Goal: Use online tool/utility

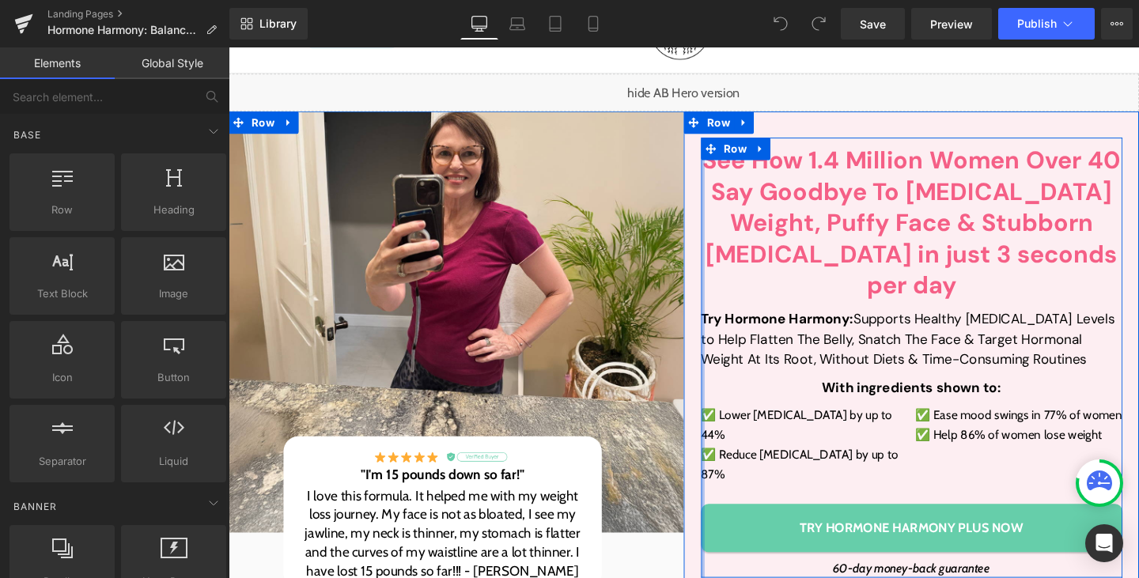
scroll to position [146, 0]
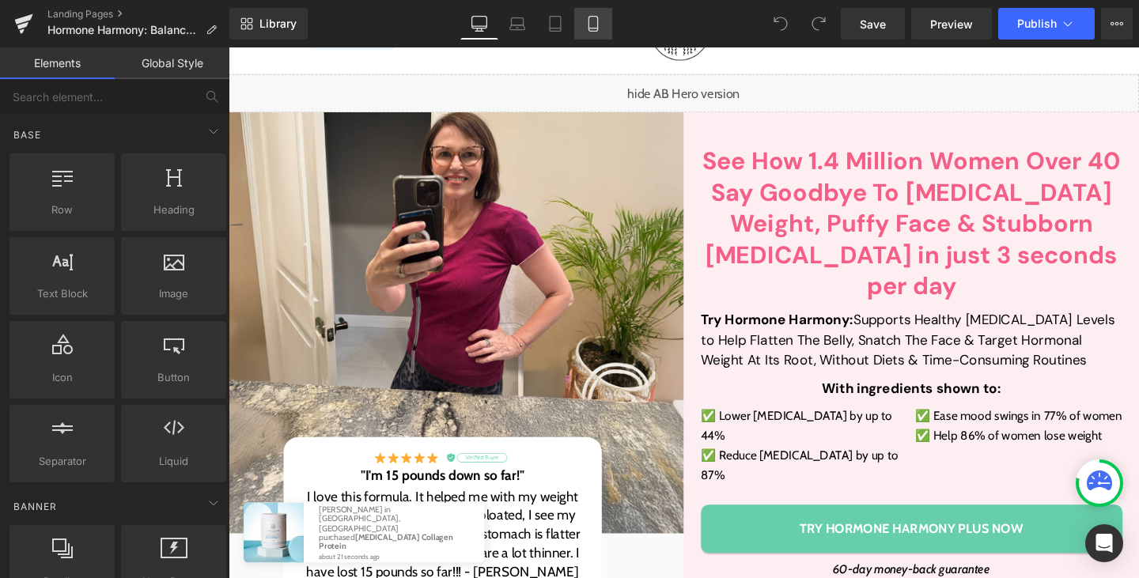
click at [591, 19] on icon at bounding box center [593, 24] width 16 height 16
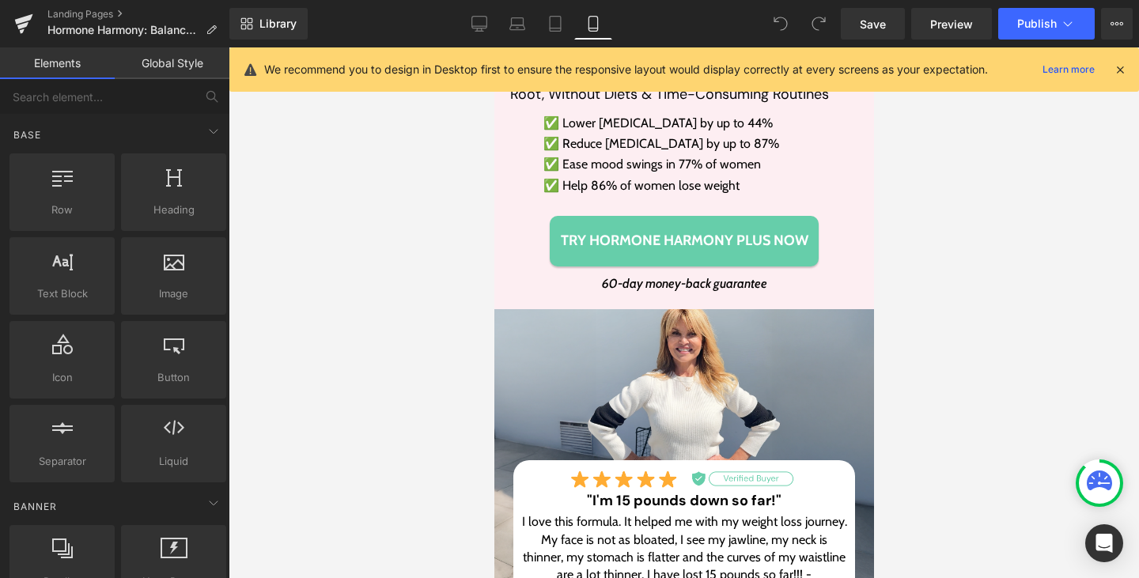
scroll to position [709, 0]
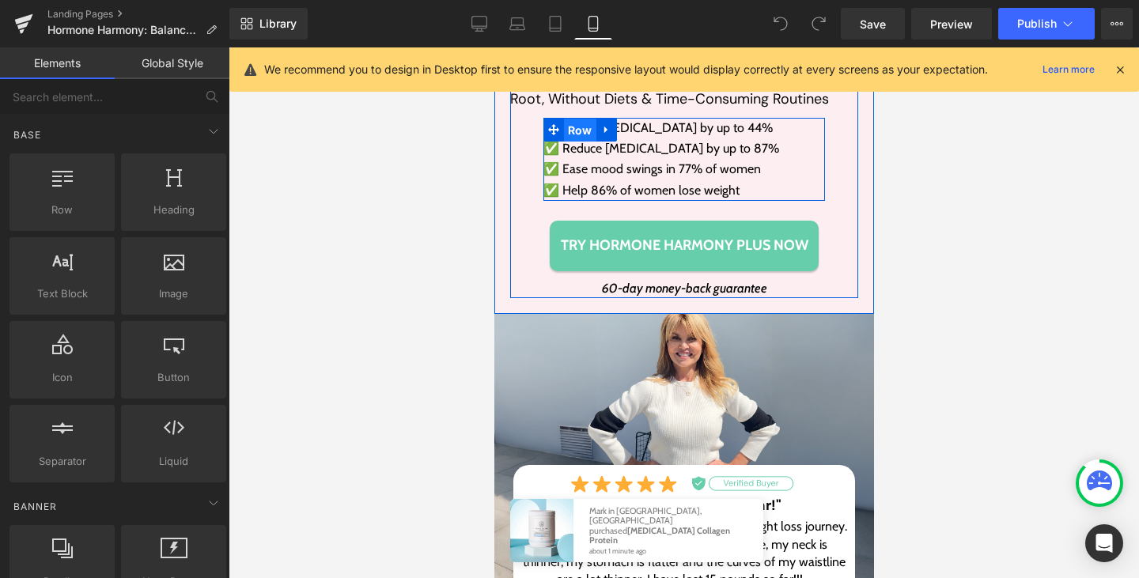
click at [569, 119] on span "Row" at bounding box center [579, 131] width 32 height 24
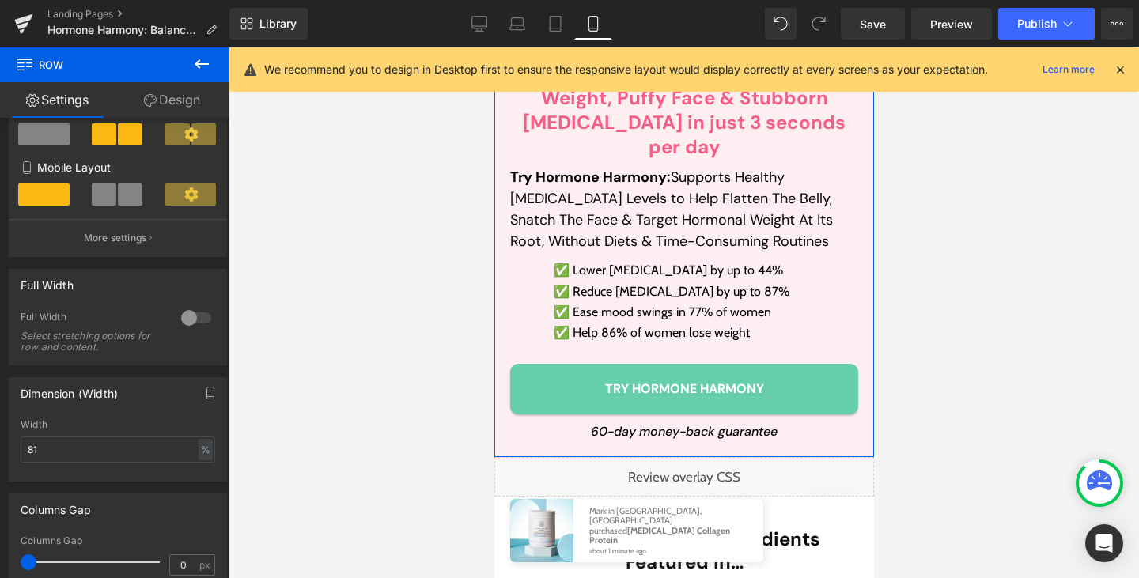
scroll to position [1312, 0]
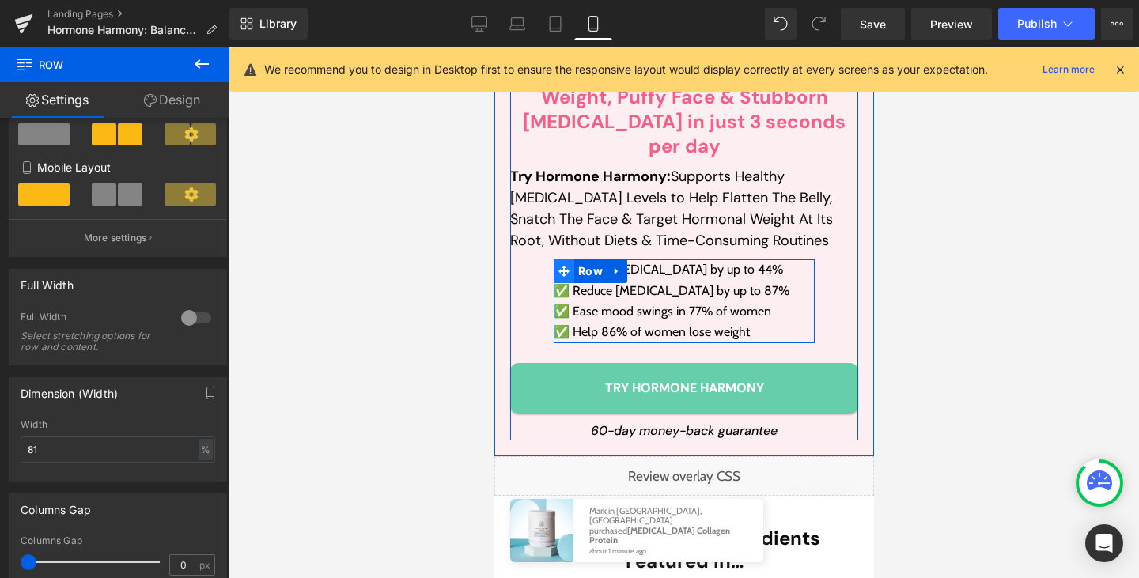
click at [564, 259] on span at bounding box center [563, 271] width 21 height 24
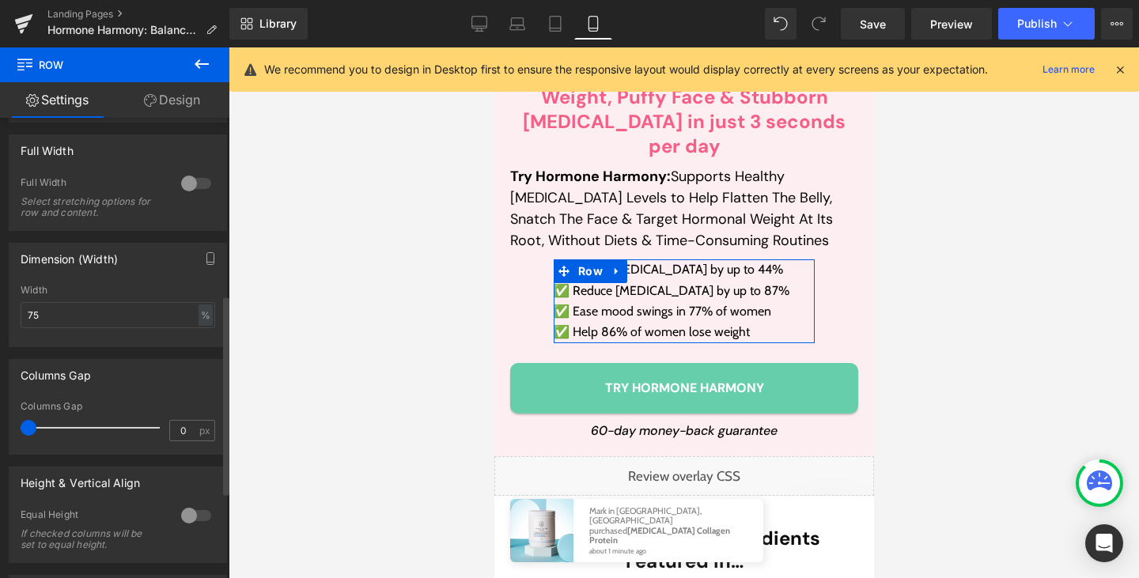
scroll to position [408, 0]
click at [74, 323] on input "75" at bounding box center [118, 314] width 195 height 26
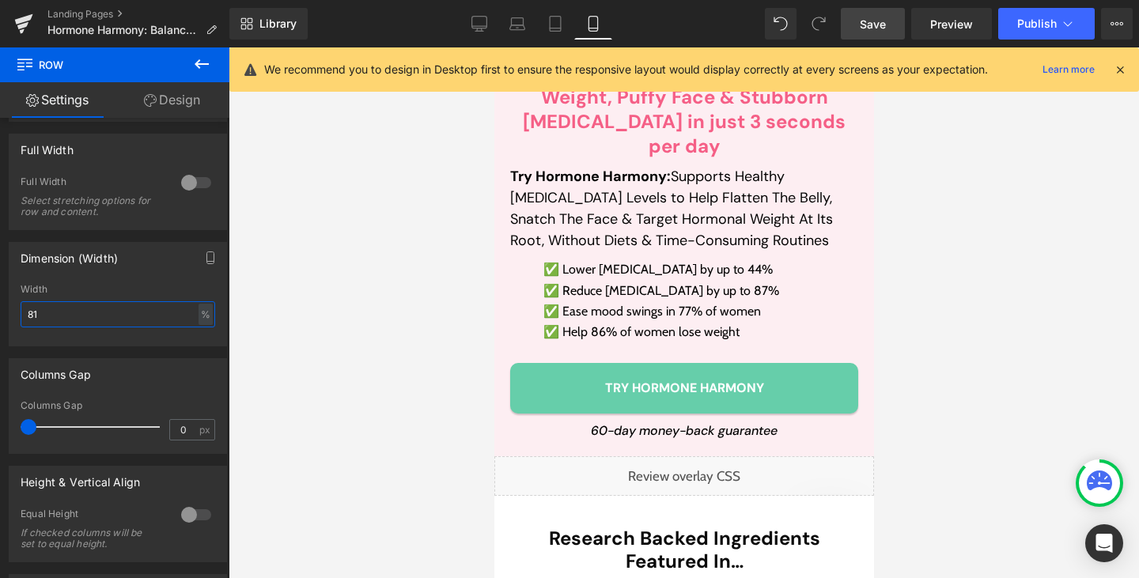
type input "81"
click at [877, 21] on span "Save" at bounding box center [873, 24] width 26 height 17
